Goal: Task Accomplishment & Management: Use online tool/utility

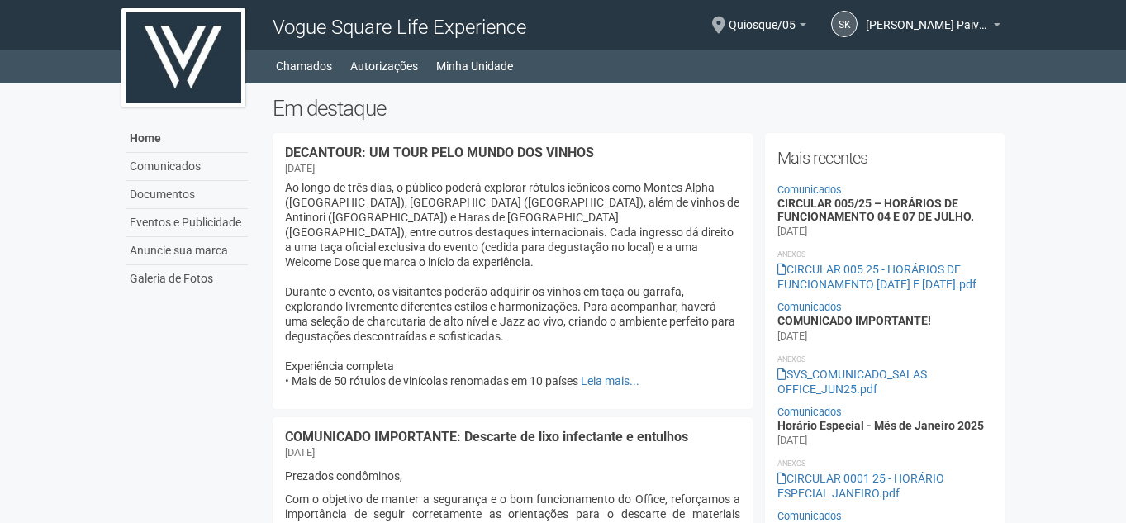
click at [862, 29] on div "SK Sabrina Kelly Paiva dos Santos Sabrina Kelly Paiva dos Santos sabrina.santos…" at bounding box center [904, 26] width 194 height 48
click at [926, 28] on span "[PERSON_NAME] Paiva dos Santos" at bounding box center [928, 16] width 124 height 29
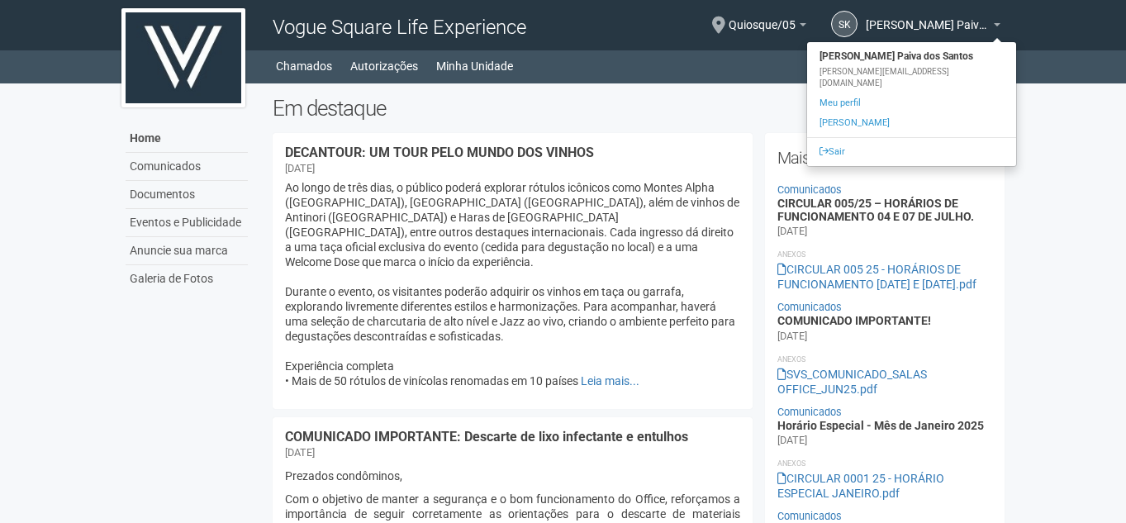
click at [742, 40] on div "Quiosque/05 Você está na unidade Quiosque/05 Ir para a unidade" at bounding box center [768, 26] width 78 height 48
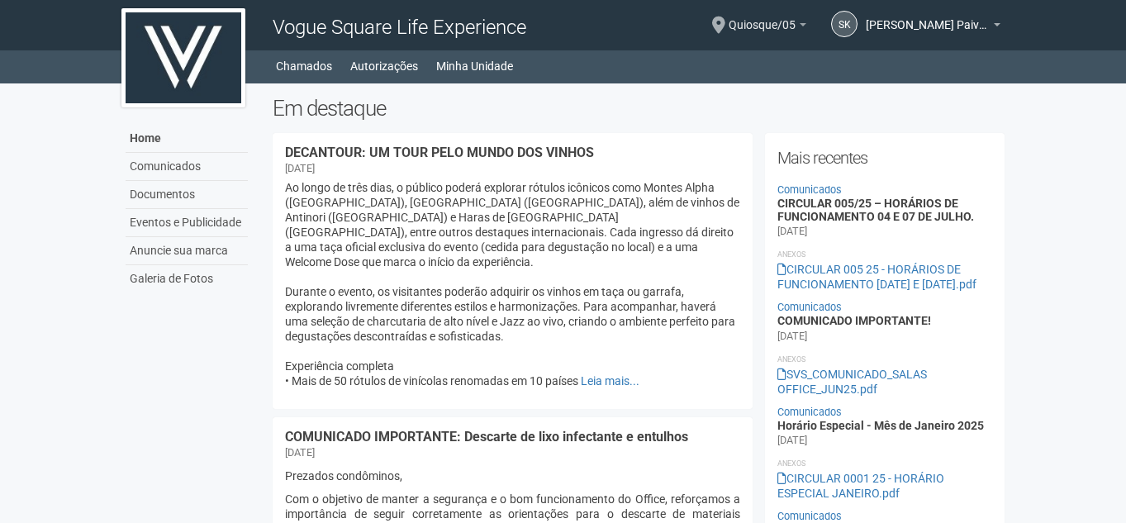
click at [752, 31] on span "Quiosque/05" at bounding box center [762, 16] width 67 height 29
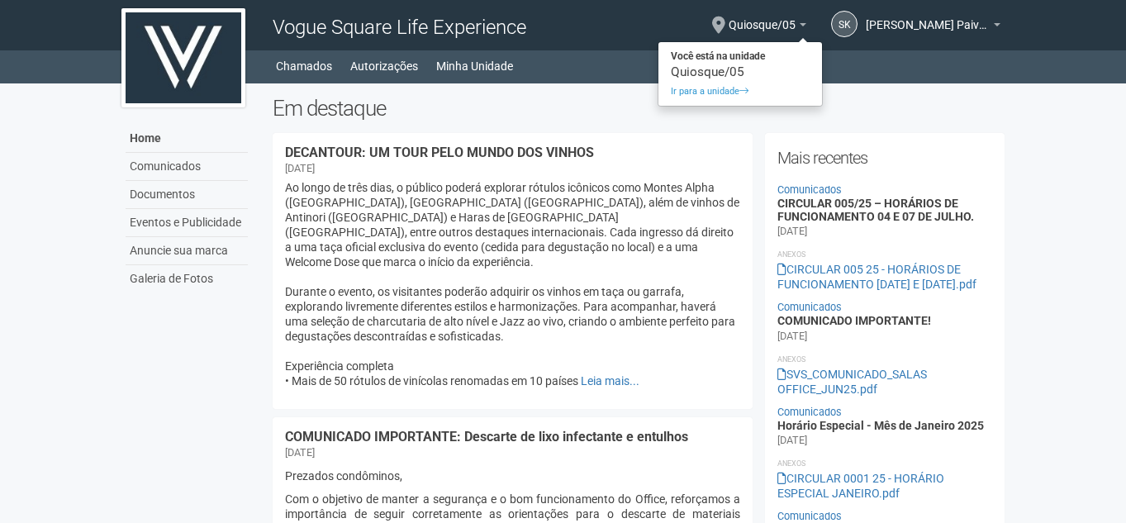
click at [1030, 92] on body "Aguarde... Vogue Square Life Experience SK Sabrina Kelly Paiva dos Santos Sabri…" at bounding box center [563, 261] width 1126 height 523
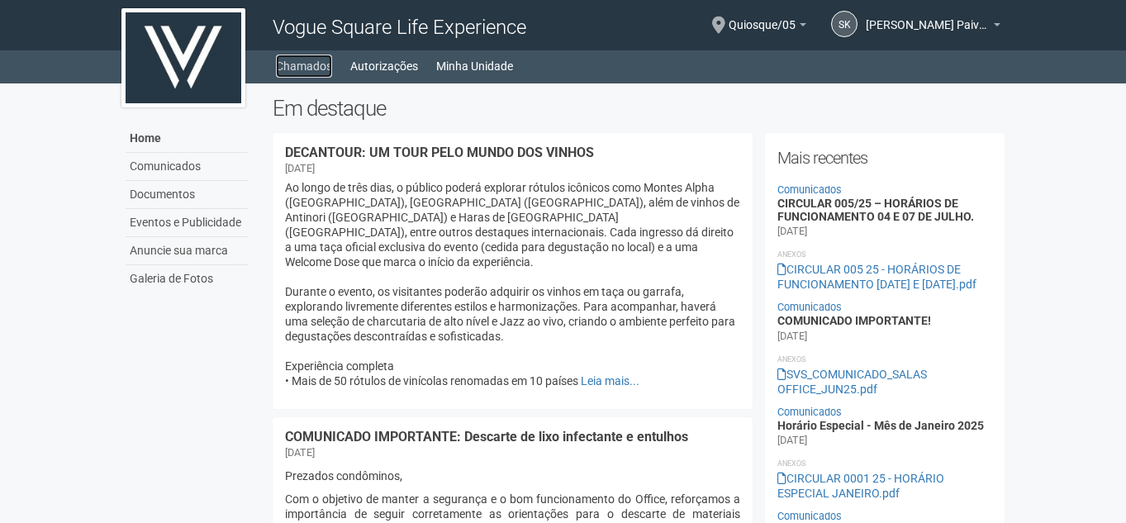
click at [312, 71] on link "Chamados" at bounding box center [304, 66] width 56 height 23
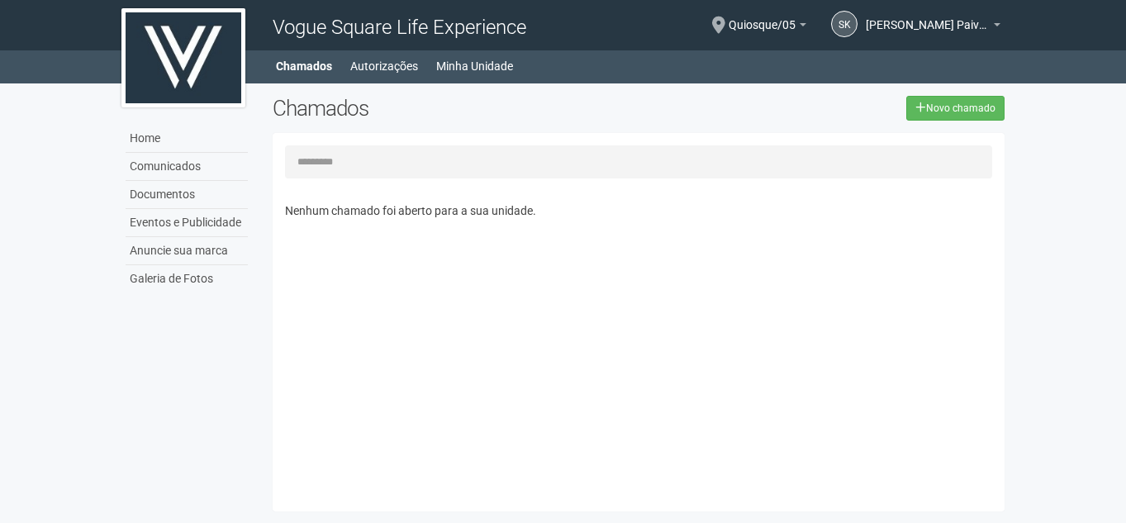
scroll to position [26, 0]
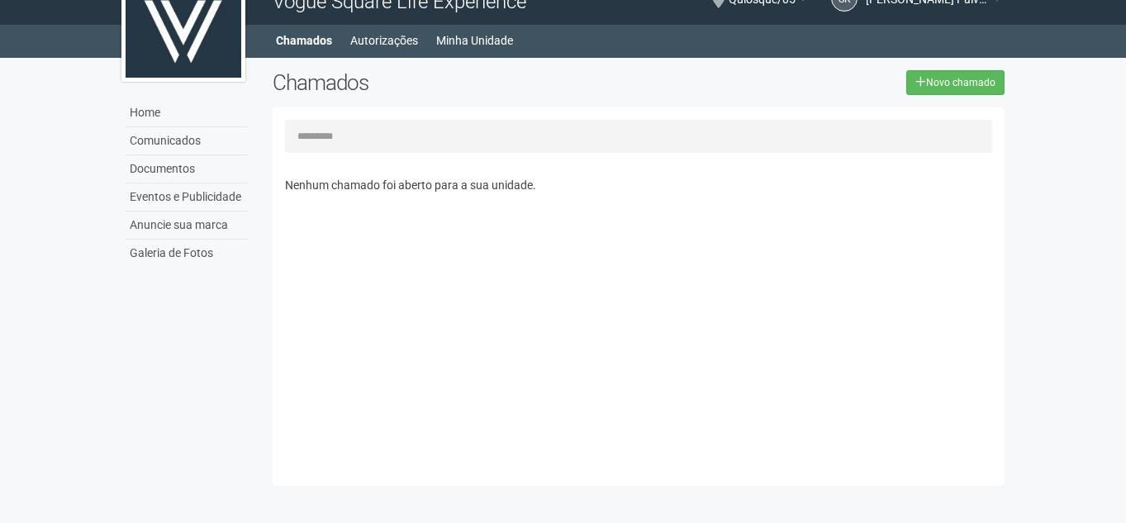
click at [403, 54] on div "Home Home Comunicados Documentos Eventos e Publicidade Anuncie sua marca Galeri…" at bounding box center [563, 41] width 1126 height 33
click at [402, 51] on link "Autorizações" at bounding box center [384, 40] width 68 height 23
